Goal: Information Seeking & Learning: Check status

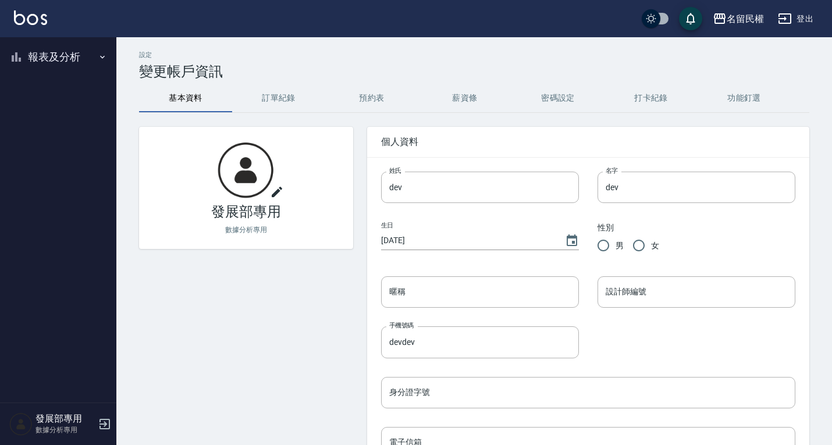
click at [49, 62] on button "報表及分析" at bounding box center [58, 57] width 107 height 30
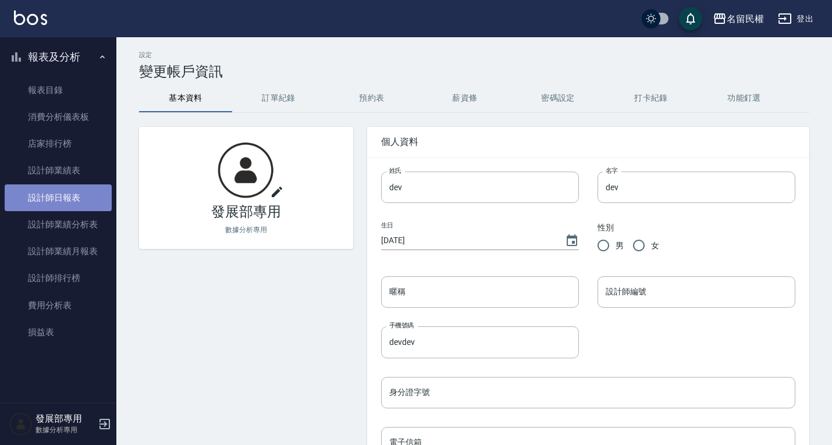
click at [76, 195] on link "設計師日報表" at bounding box center [58, 197] width 107 height 27
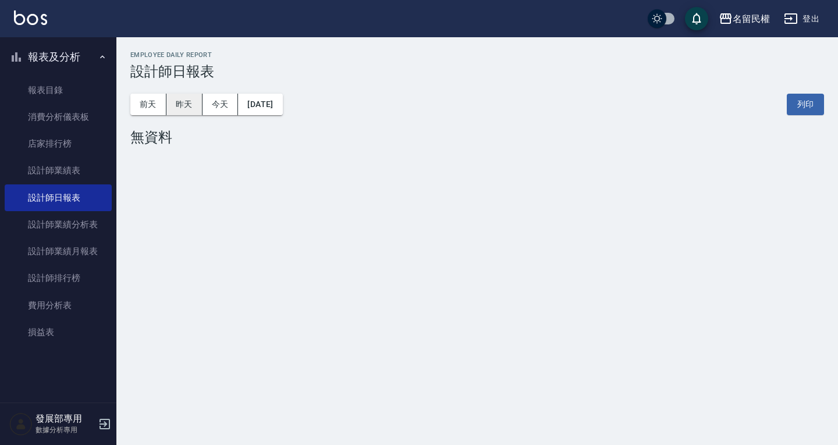
click at [193, 105] on button "昨天" at bounding box center [184, 105] width 36 height 22
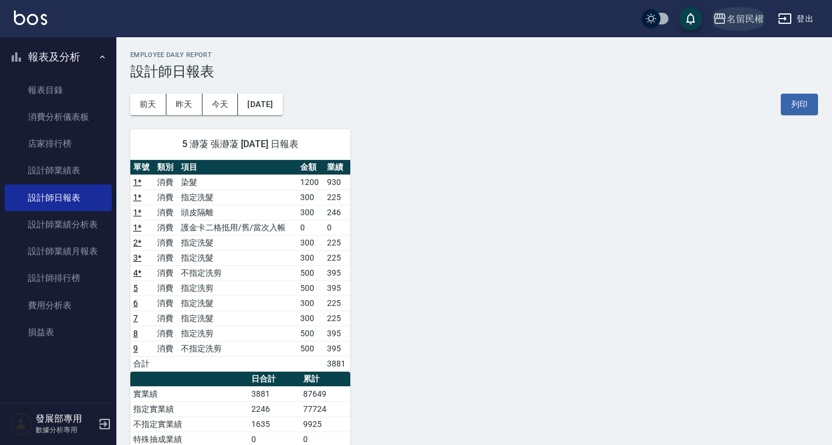
click at [744, 13] on div "名留民權" at bounding box center [745, 19] width 37 height 15
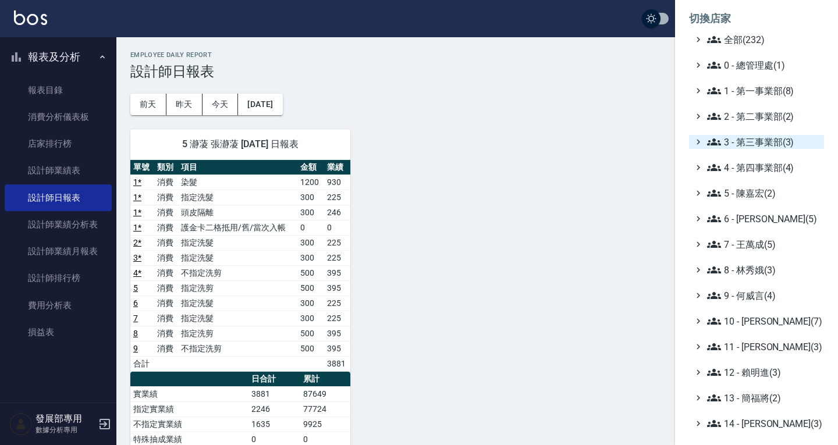
click at [755, 137] on span "3 - 第三事業部(3)" at bounding box center [763, 142] width 112 height 14
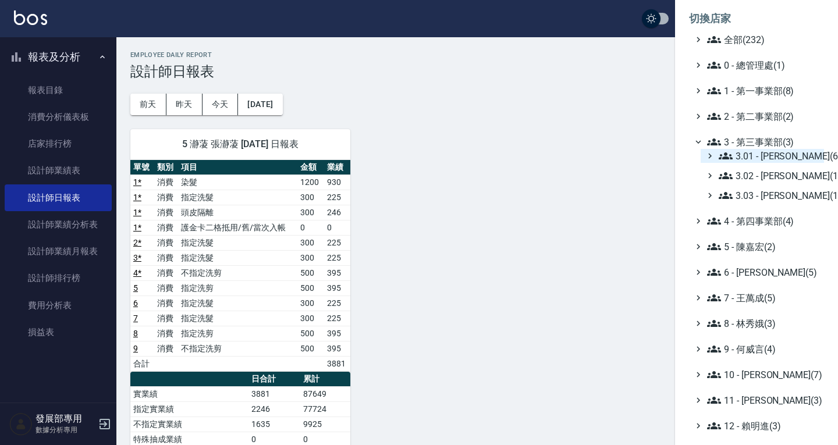
click at [762, 161] on span "3.01 - [PERSON_NAME](6)" at bounding box center [769, 156] width 101 height 14
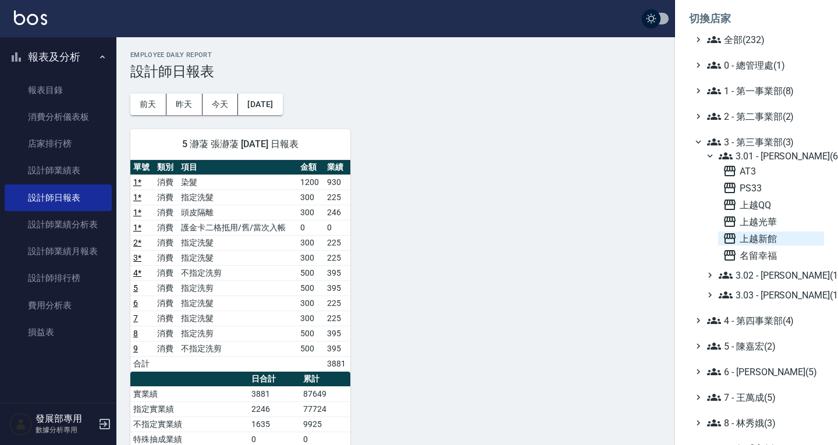
click at [768, 237] on span "上越新館" at bounding box center [771, 239] width 97 height 14
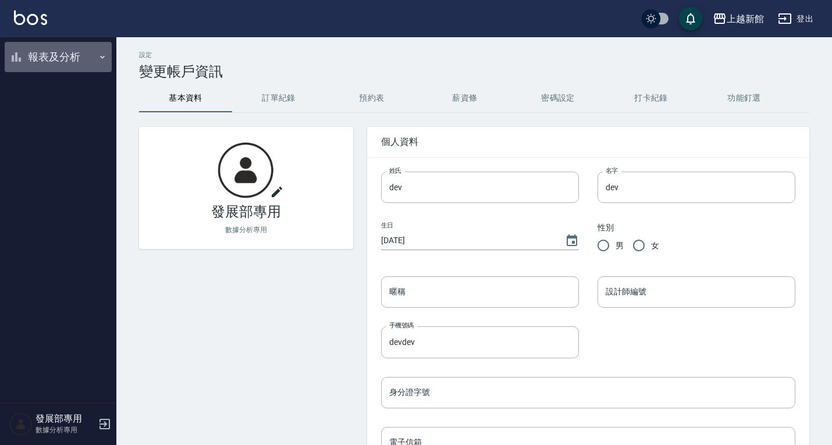
click at [45, 61] on button "報表及分析" at bounding box center [58, 57] width 107 height 30
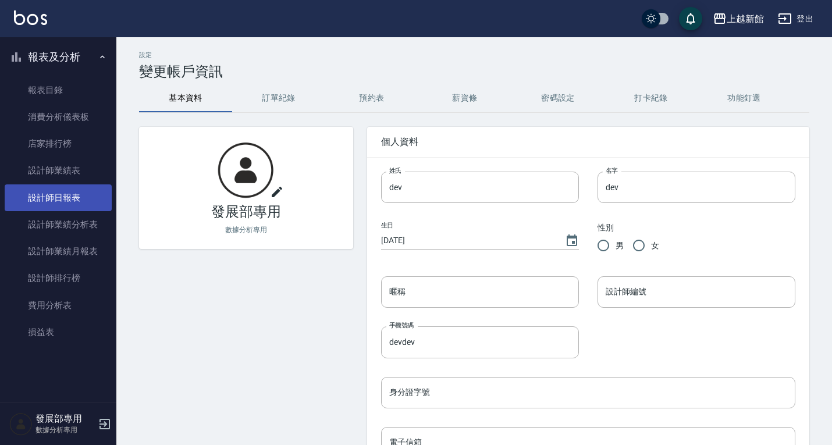
click at [72, 197] on link "設計師日報表" at bounding box center [58, 197] width 107 height 27
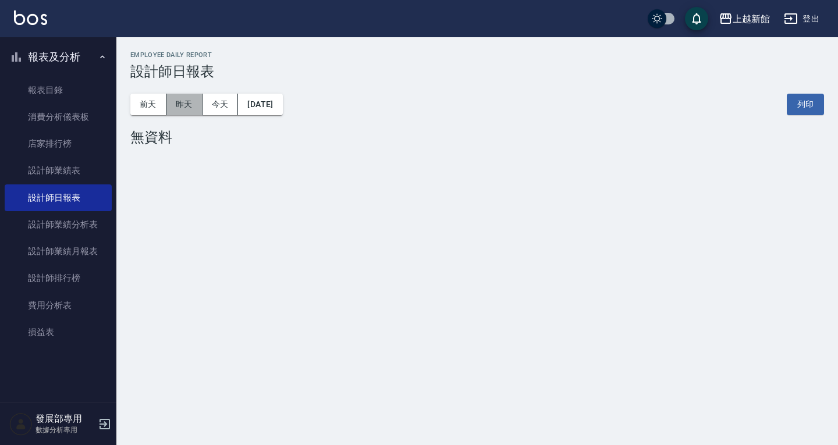
click at [190, 97] on button "昨天" at bounding box center [184, 105] width 36 height 22
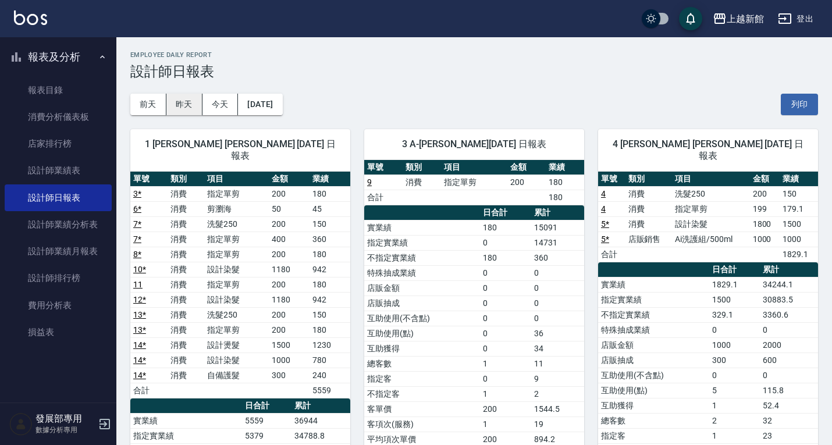
click at [190, 104] on button "昨天" at bounding box center [184, 105] width 36 height 22
click at [157, 104] on button "前天" at bounding box center [148, 105] width 36 height 22
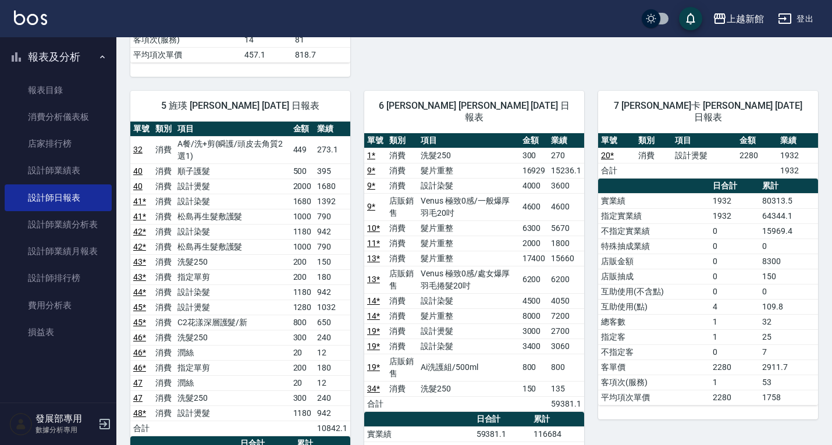
scroll to position [582, 0]
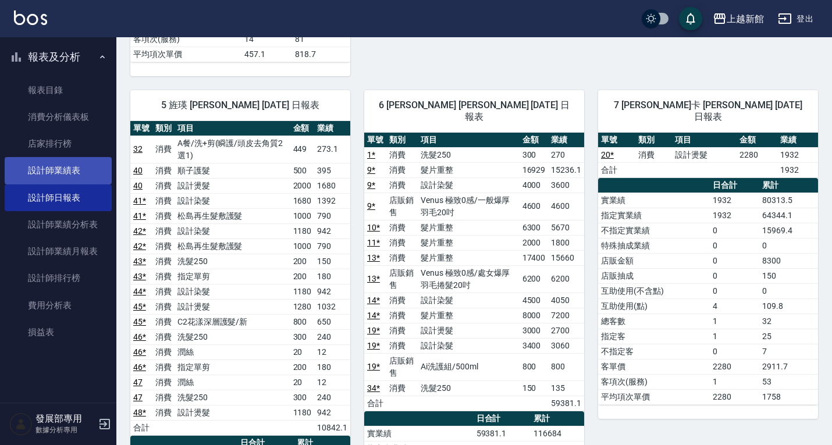
click at [53, 166] on link "設計師業績表" at bounding box center [58, 170] width 107 height 27
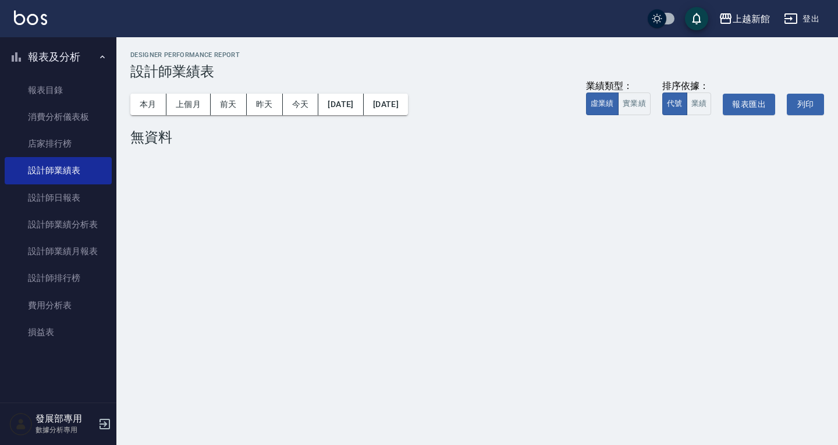
click at [150, 96] on button "本月" at bounding box center [148, 105] width 36 height 22
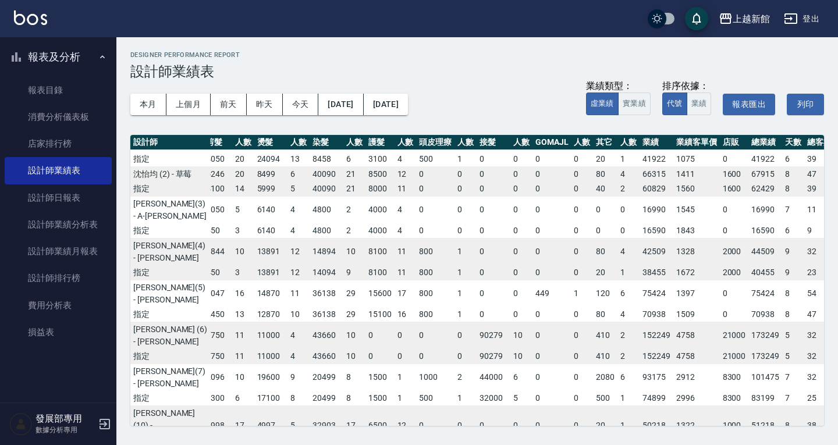
scroll to position [0, 58]
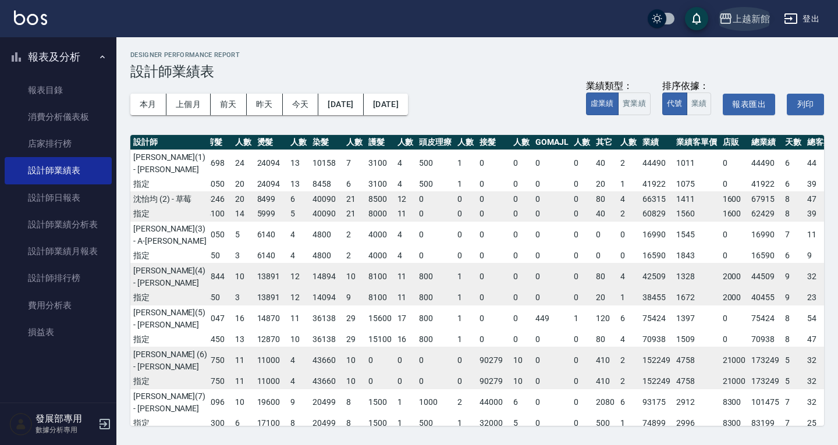
click at [748, 8] on button "上越新館" at bounding box center [744, 19] width 61 height 24
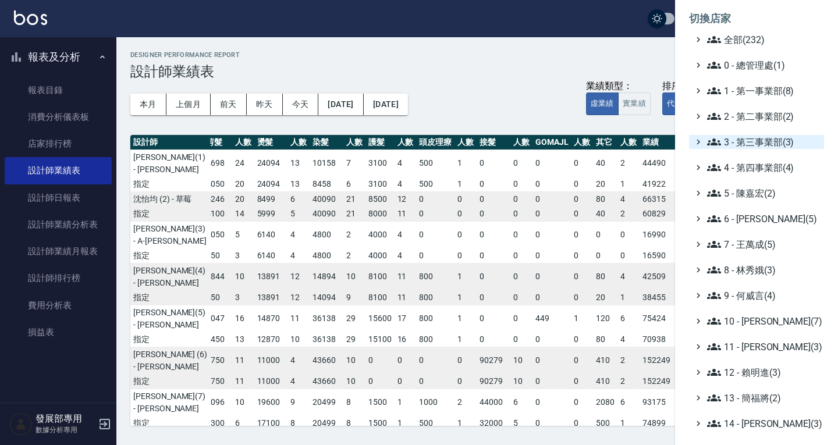
click at [761, 137] on span "3 - 第三事業部(3)" at bounding box center [763, 142] width 112 height 14
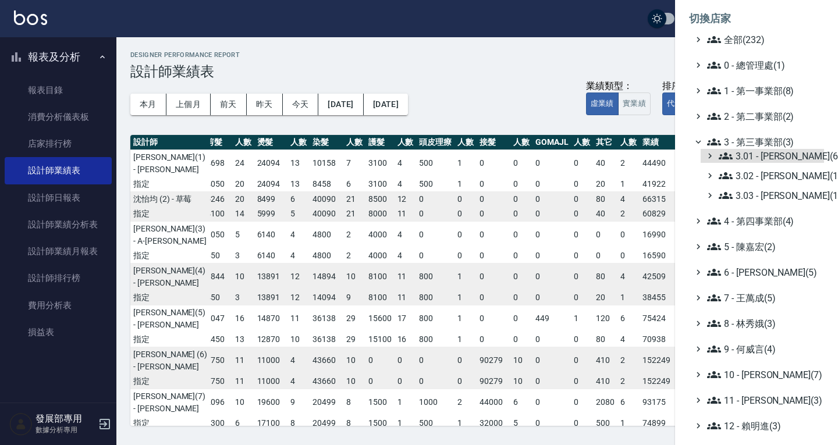
click at [763, 152] on span "3.01 - [PERSON_NAME](6)" at bounding box center [769, 156] width 101 height 14
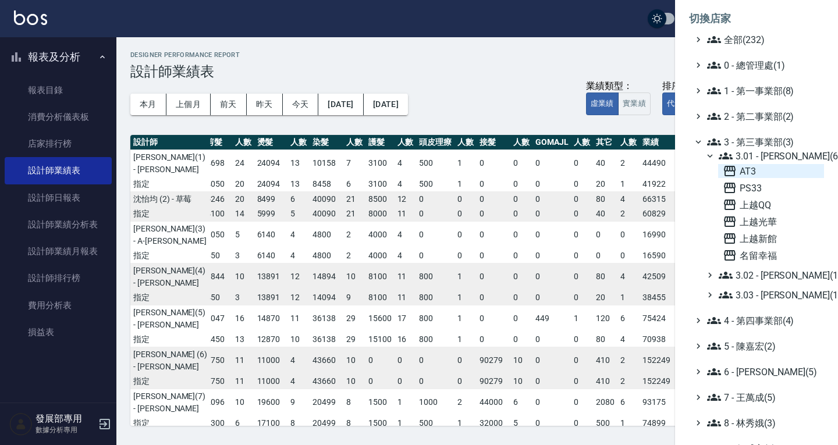
click at [759, 172] on span "AT3" at bounding box center [771, 171] width 97 height 14
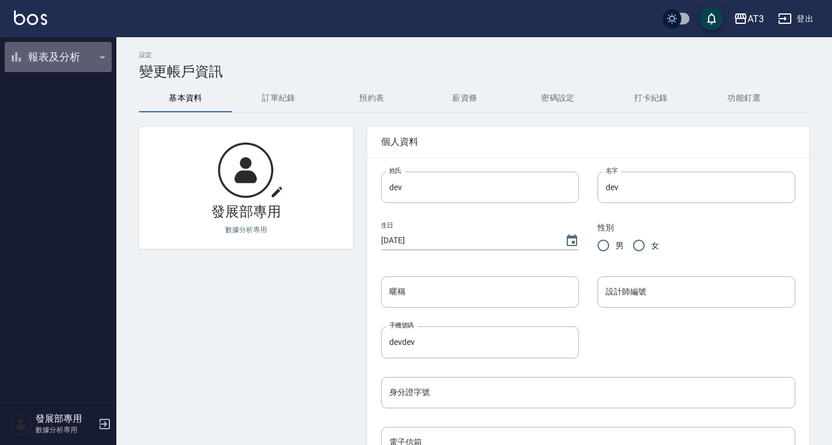
click at [70, 61] on button "報表及分析" at bounding box center [58, 57] width 107 height 30
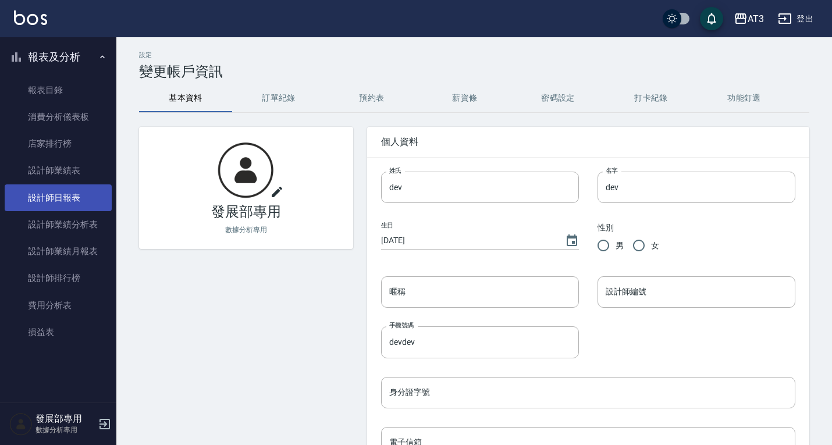
click at [93, 187] on link "設計師日報表" at bounding box center [58, 197] width 107 height 27
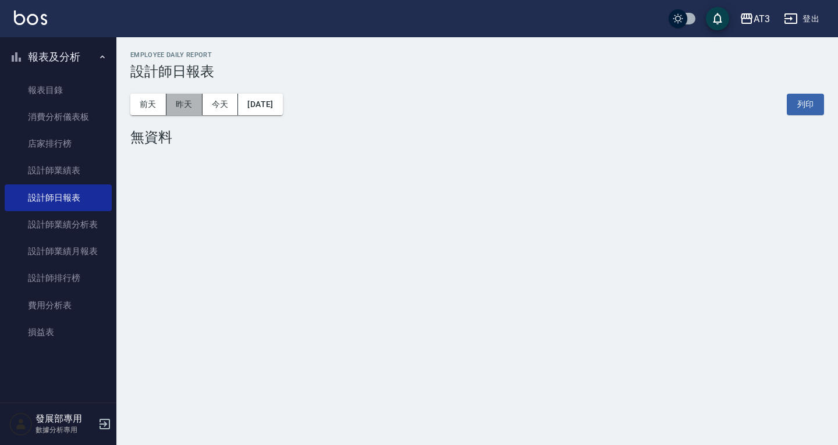
click at [184, 106] on button "昨天" at bounding box center [184, 105] width 36 height 22
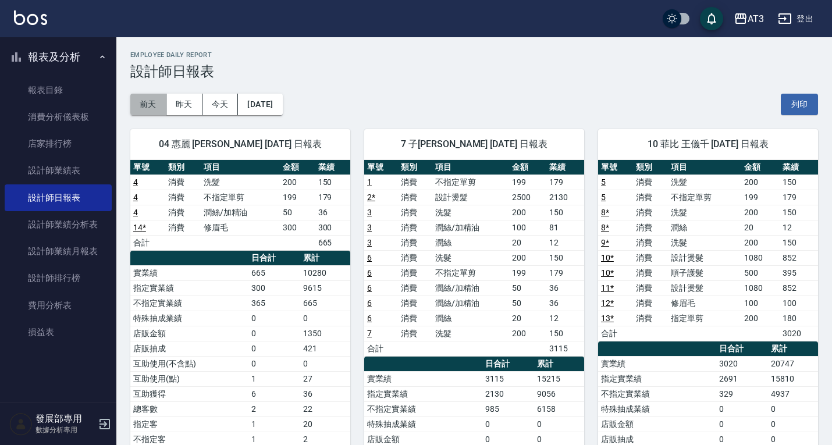
click at [162, 102] on button "前天" at bounding box center [148, 105] width 36 height 22
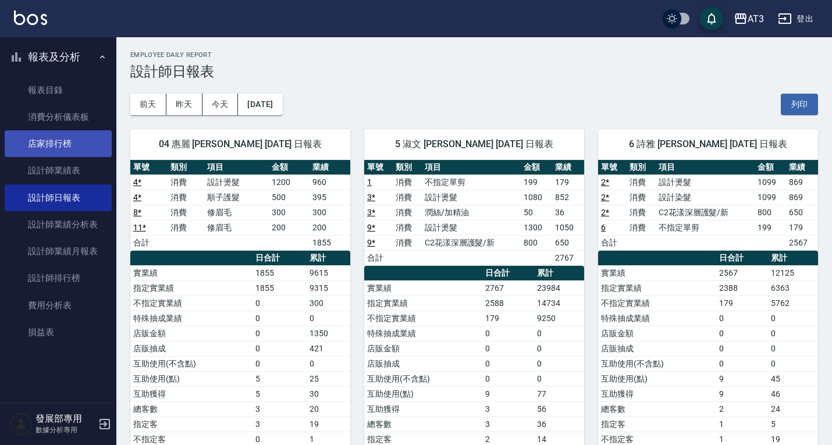
drag, startPoint x: 69, startPoint y: 166, endPoint x: 88, endPoint y: 157, distance: 21.6
click at [69, 166] on link "設計師業績表" at bounding box center [58, 170] width 107 height 27
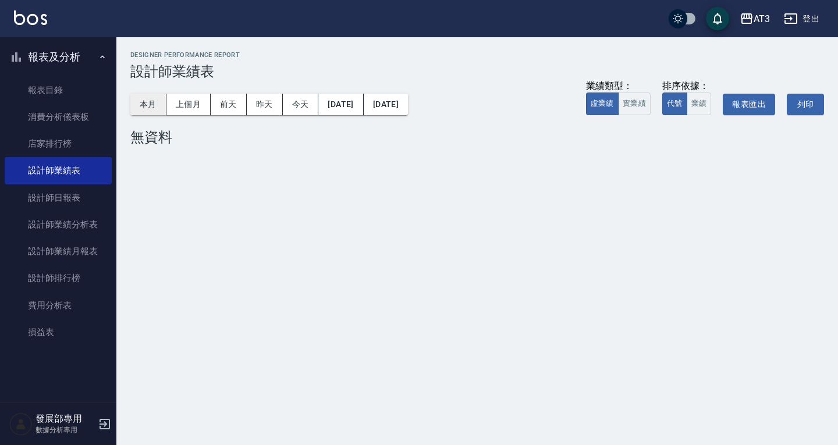
click at [148, 95] on button "本月" at bounding box center [148, 105] width 36 height 22
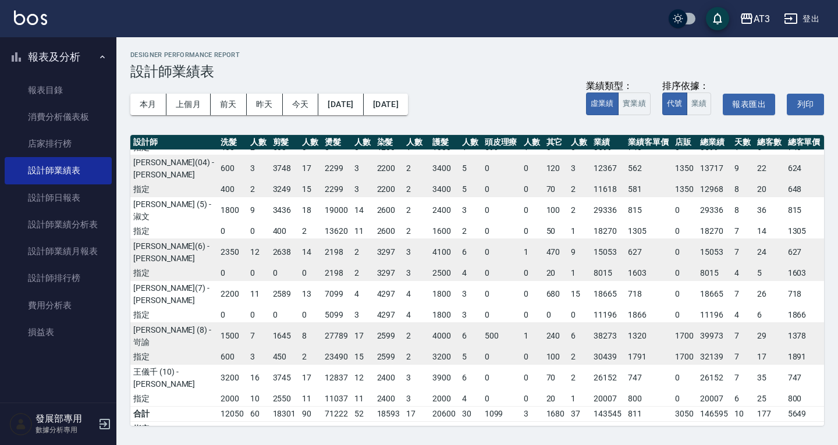
scroll to position [25, 0]
click at [744, 15] on icon "button" at bounding box center [747, 19] width 14 height 14
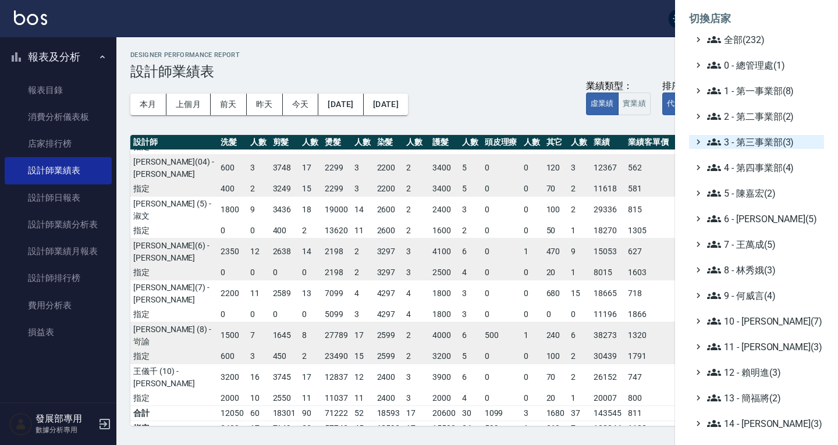
click at [743, 137] on span "3 - 第三事業部(3)" at bounding box center [763, 142] width 112 height 14
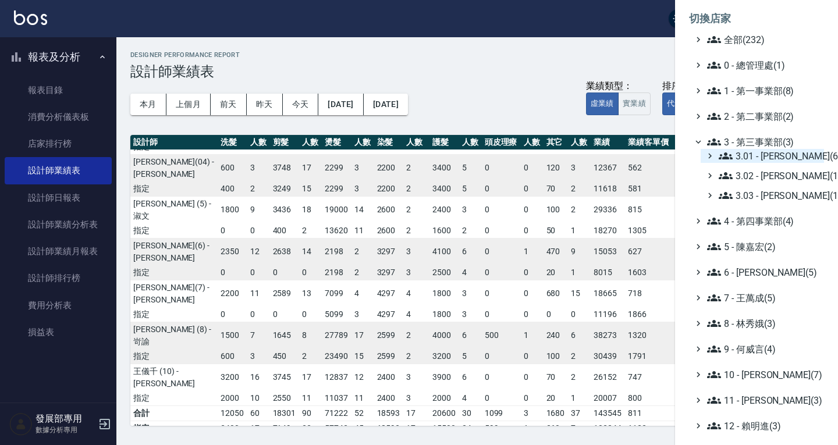
click at [759, 162] on span "3.01 - [PERSON_NAME](6)" at bounding box center [769, 156] width 101 height 14
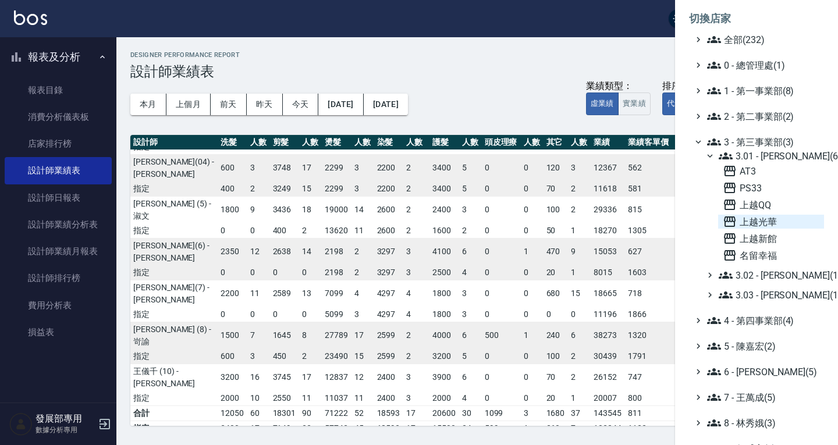
click at [772, 225] on span "上越光華" at bounding box center [771, 222] width 97 height 14
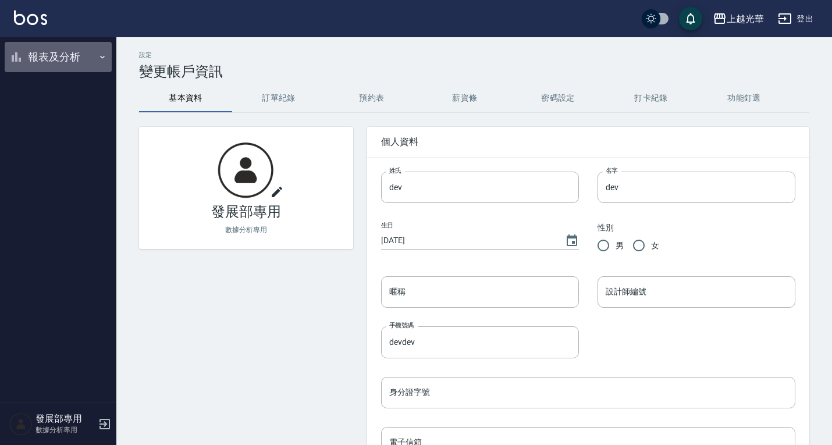
click at [59, 60] on button "報表及分析" at bounding box center [58, 57] width 107 height 30
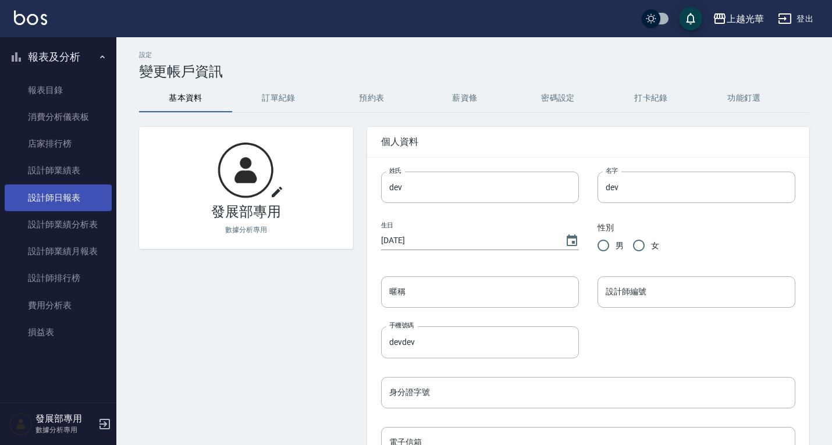
click at [72, 198] on link "設計師日報表" at bounding box center [58, 197] width 107 height 27
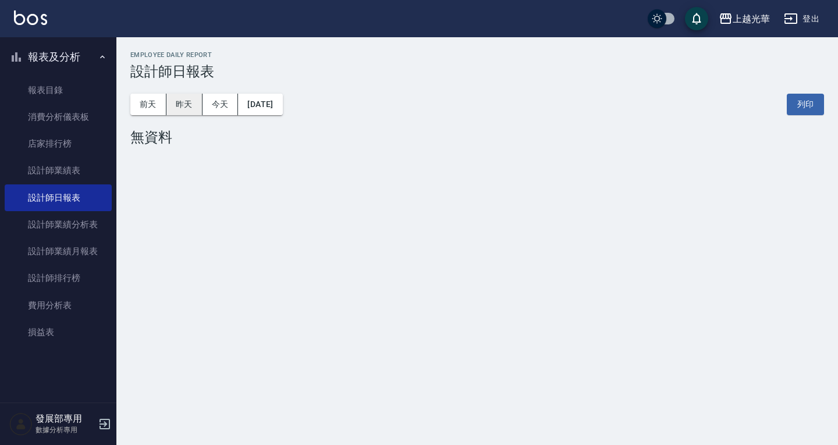
click at [190, 100] on button "昨天" at bounding box center [184, 105] width 36 height 22
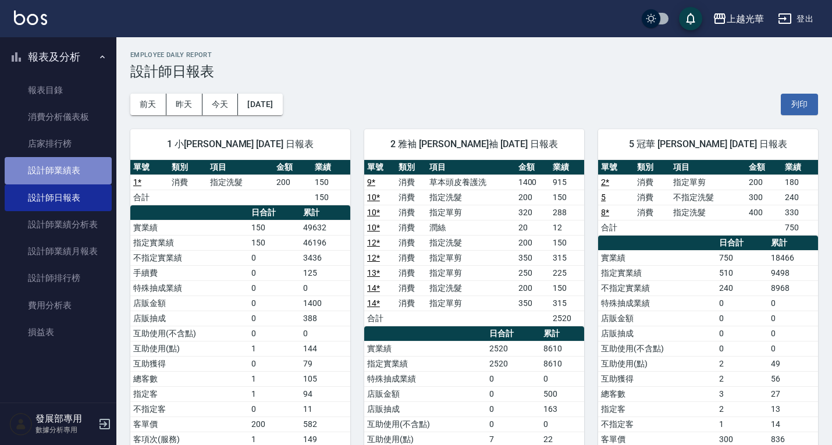
click at [83, 172] on link "設計師業績表" at bounding box center [58, 170] width 107 height 27
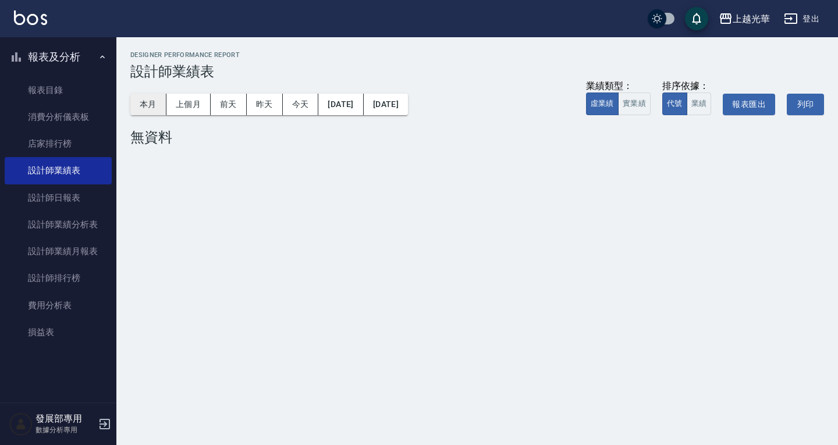
click at [154, 112] on button "本月" at bounding box center [148, 105] width 36 height 22
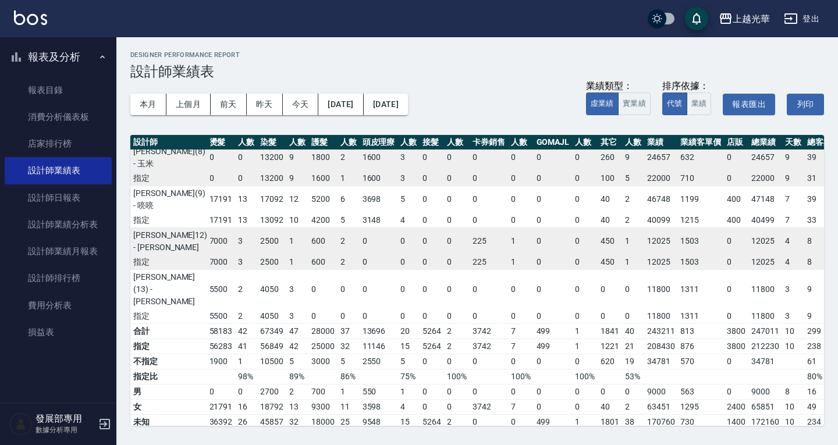
scroll to position [216, 106]
